Goal: Task Accomplishment & Management: Use online tool/utility

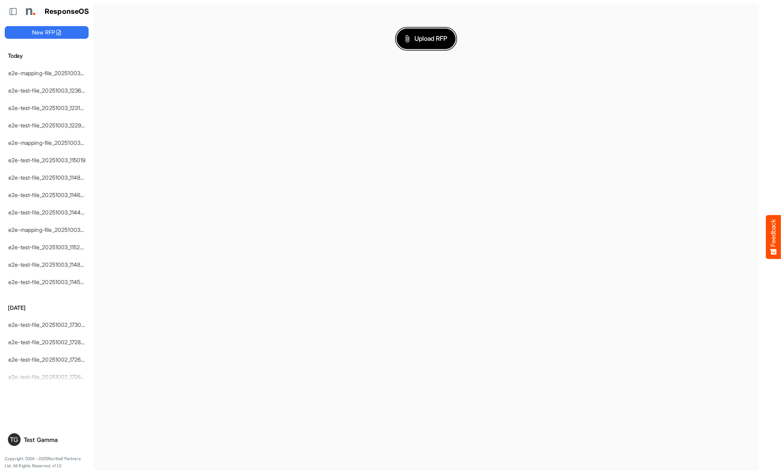
click at [426, 38] on span "Upload RFP" at bounding box center [426, 39] width 43 height 10
click at [80, 73] on span "dropdownbutton" at bounding box center [79, 74] width 4 height 6
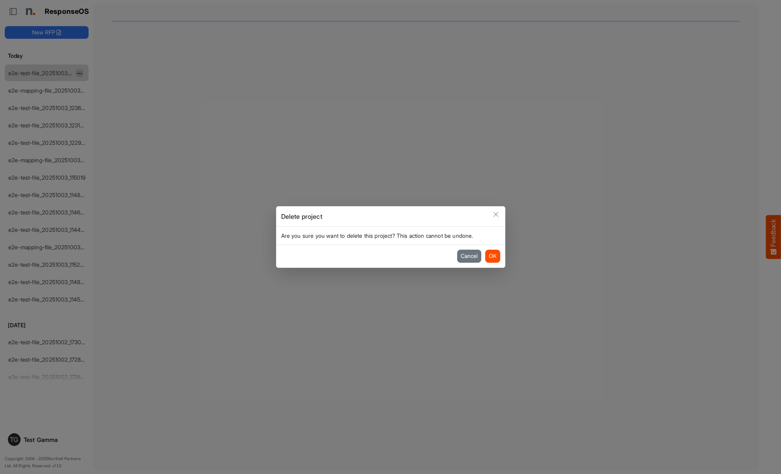
click at [493, 256] on button "OK" at bounding box center [493, 256] width 15 height 13
